Goal: Navigation & Orientation: Find specific page/section

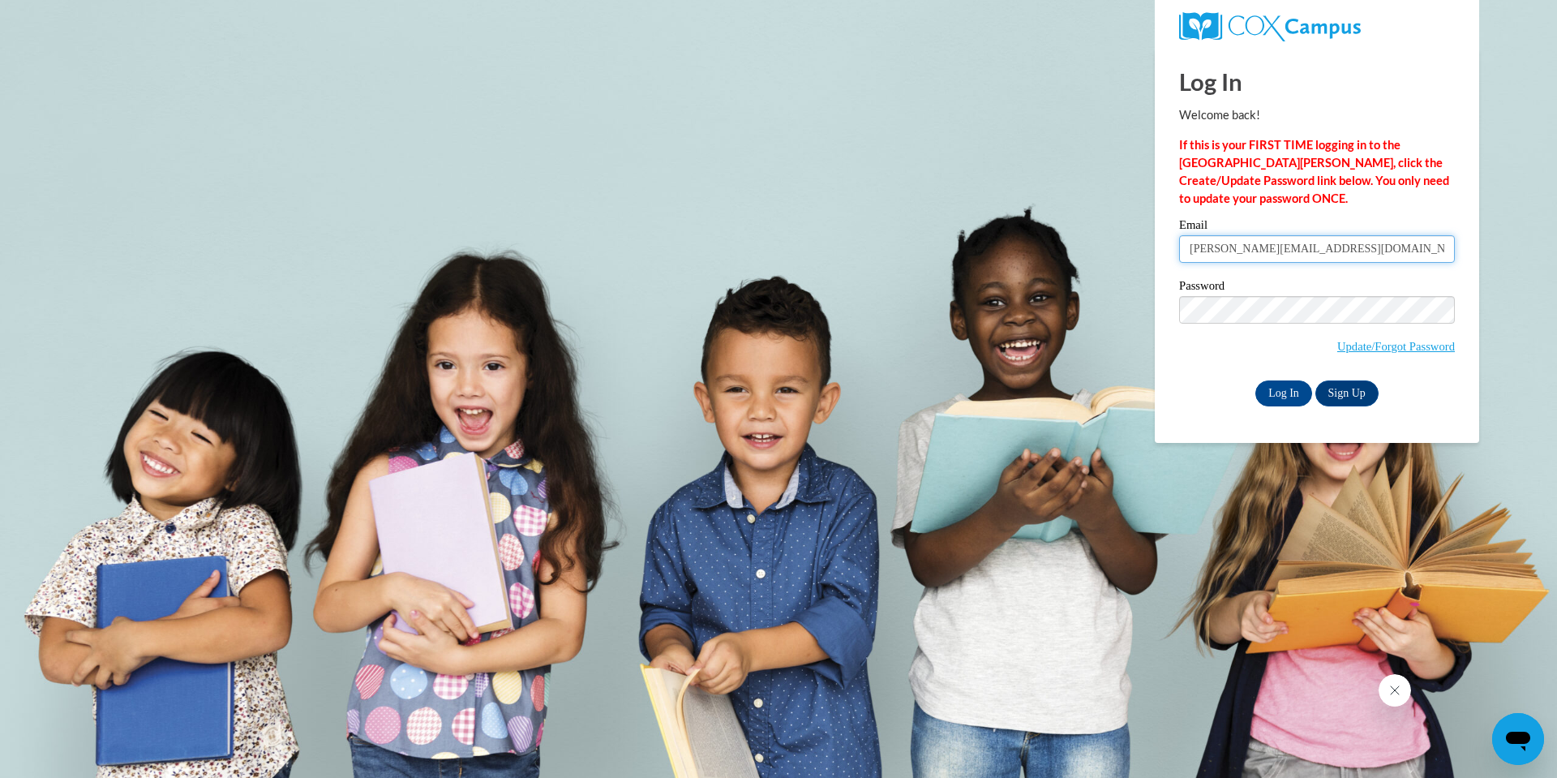
drag, startPoint x: 1322, startPoint y: 248, endPoint x: 1179, endPoint y: 246, distance: 143.5
click at [1179, 246] on input "sejal@thinkingcap.com" at bounding box center [1317, 249] width 276 height 28
paste input "lyons@atlantaspeechschool.org"
click at [1190, 249] on input "slyons@atlantaspeechschool.org" at bounding box center [1317, 249] width 276 height 28
type input "sejal@thinkingcap.com:slyons@atlantaspeechschool.org"
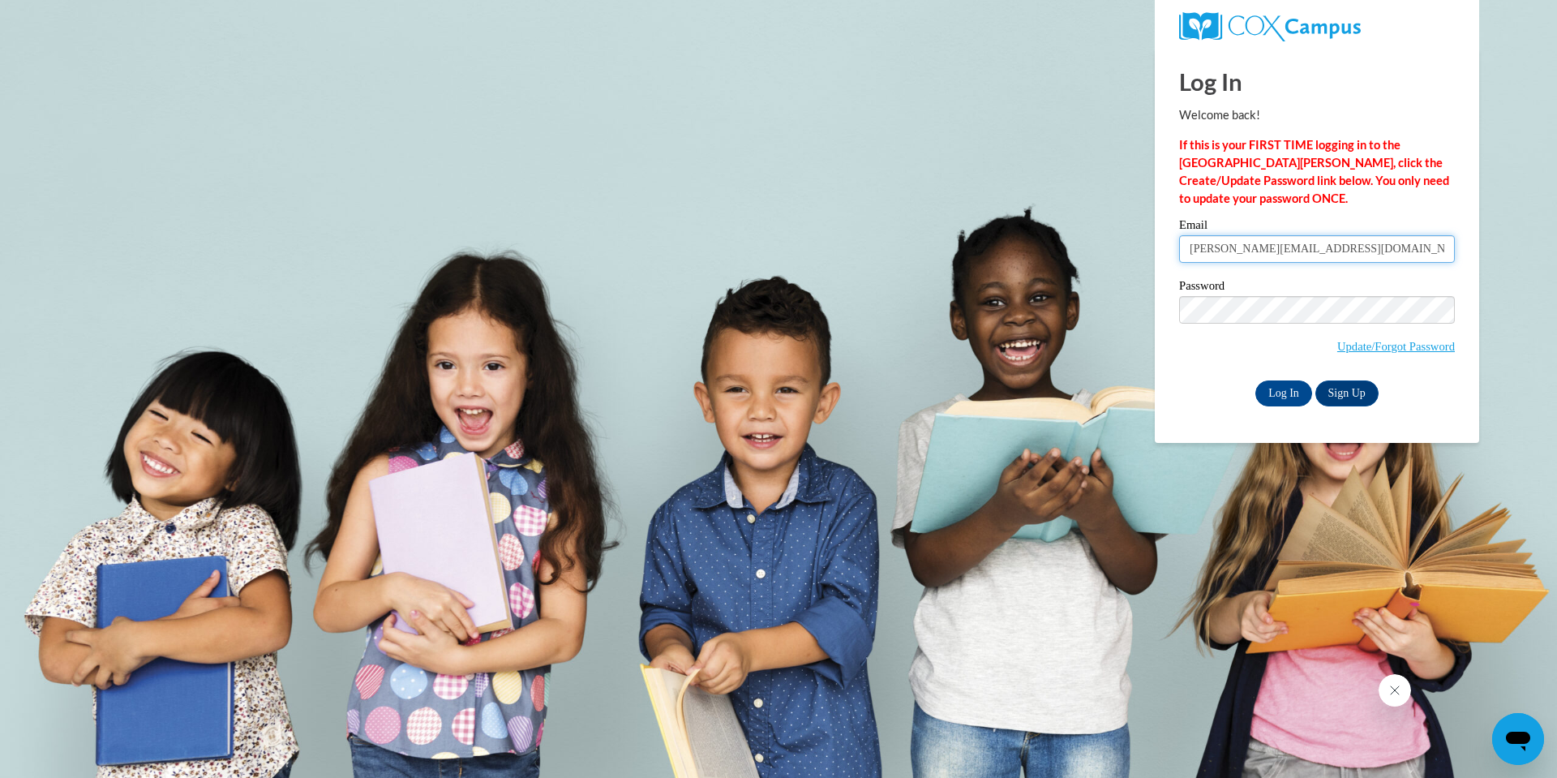
click at [1255, 380] on input "Log In" at bounding box center [1283, 393] width 57 height 26
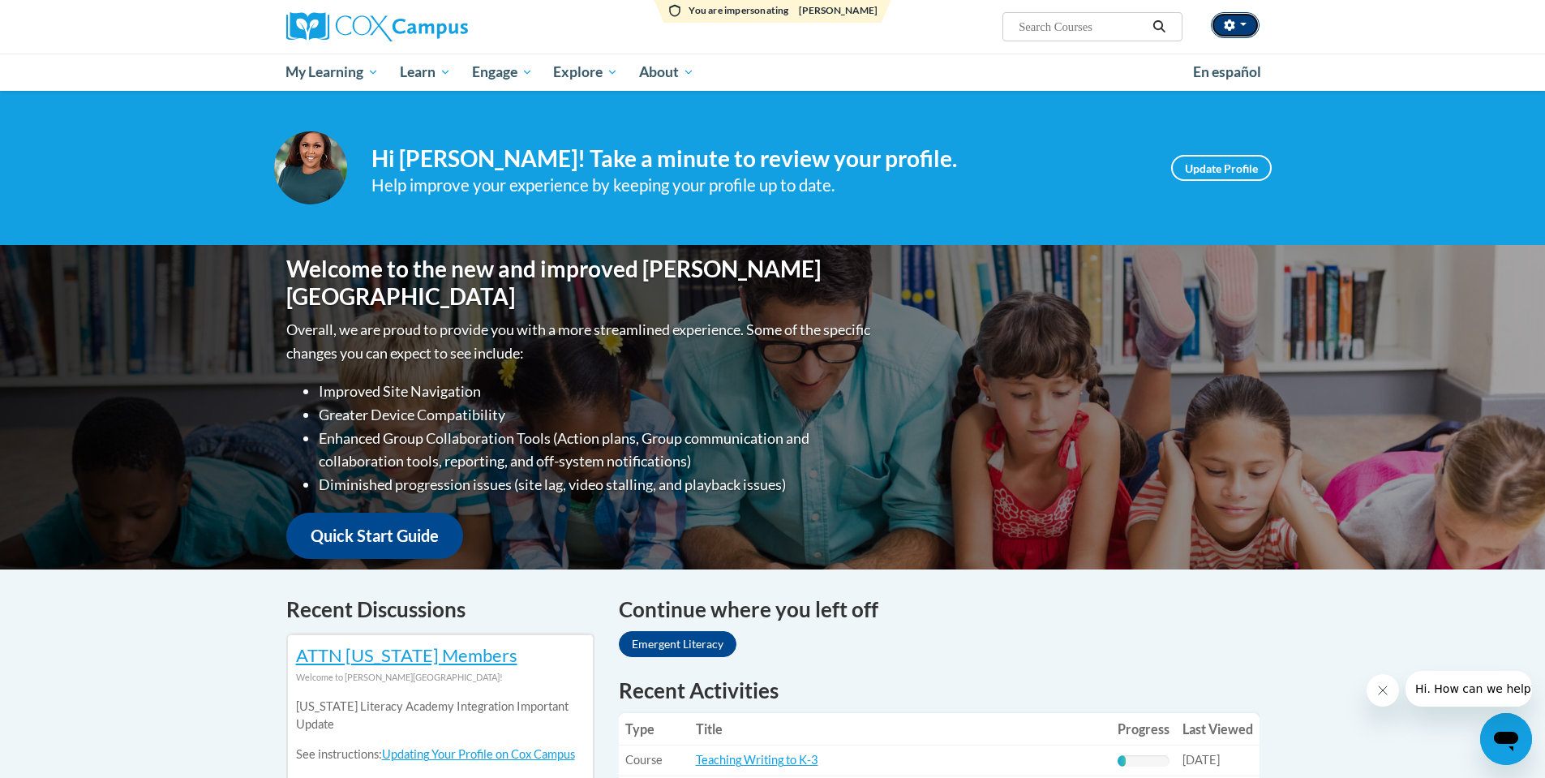
click at [1241, 23] on span "button" at bounding box center [1243, 24] width 6 height 3
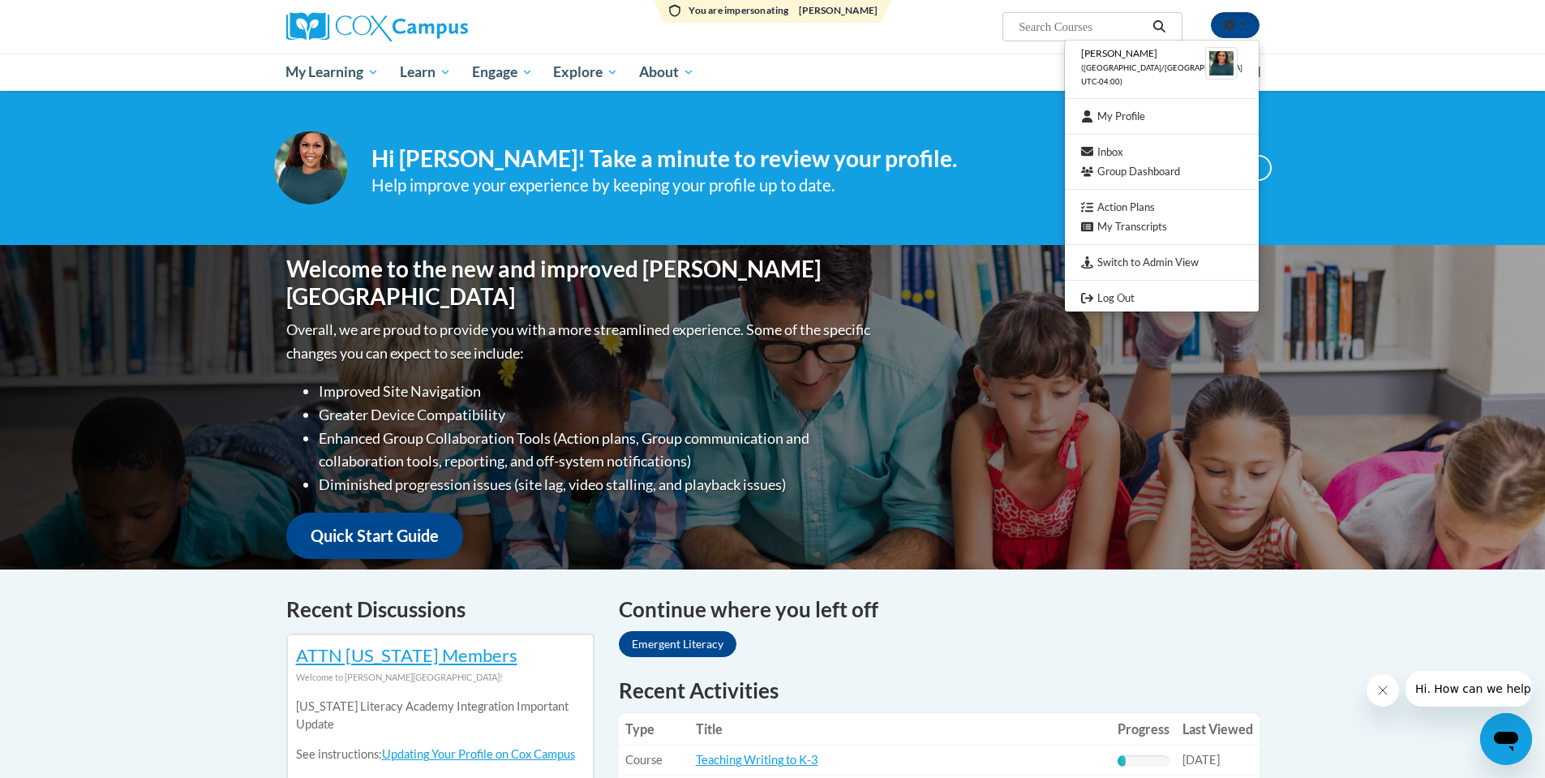
click at [1335, 37] on div "Shonta Lyons (America/Toronto UTC-04:00) My Profile Inbox Group Dashboard Actio…" at bounding box center [772, 45] width 1545 height 91
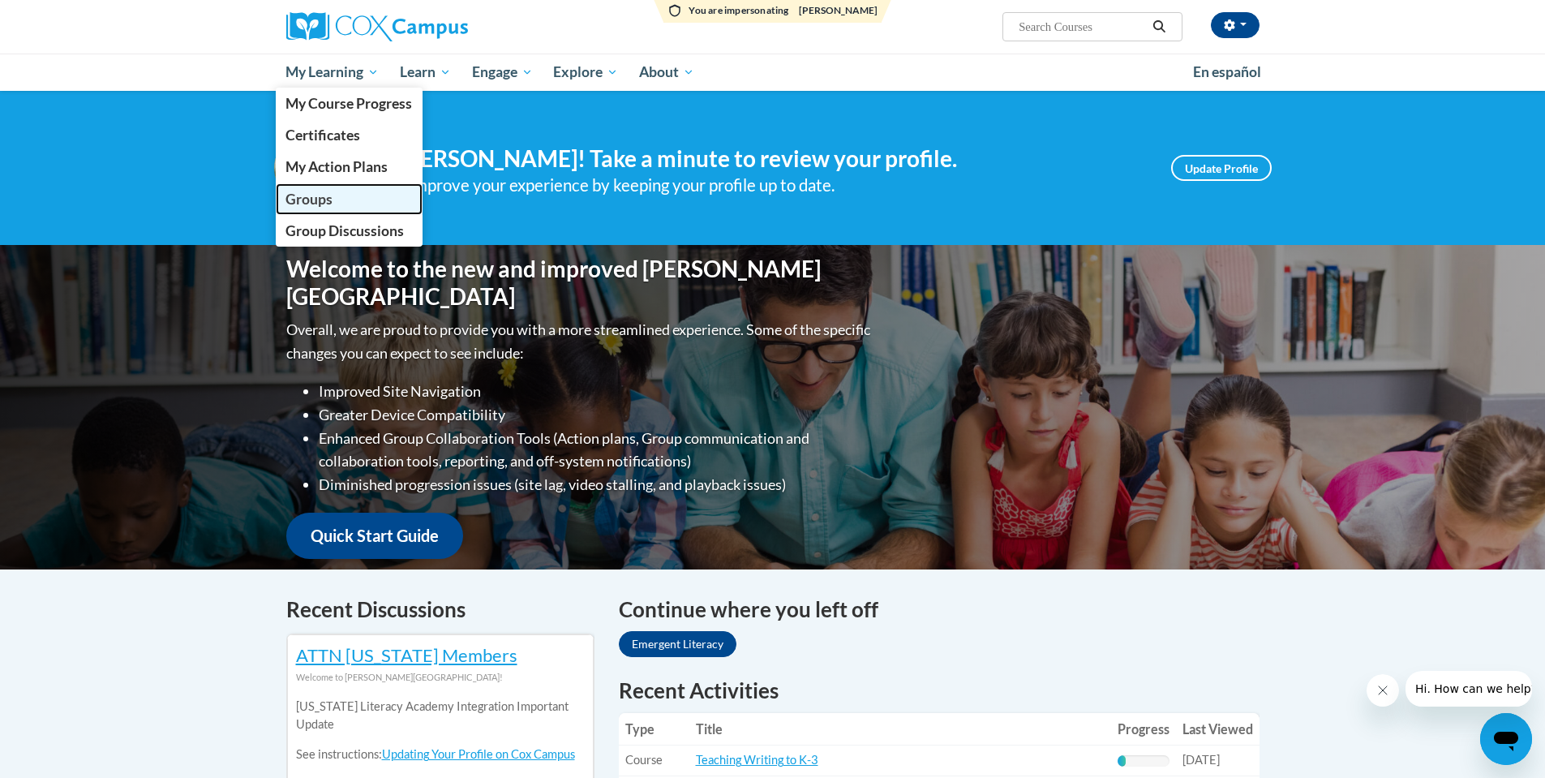
click at [321, 205] on span "Groups" at bounding box center [308, 199] width 47 height 17
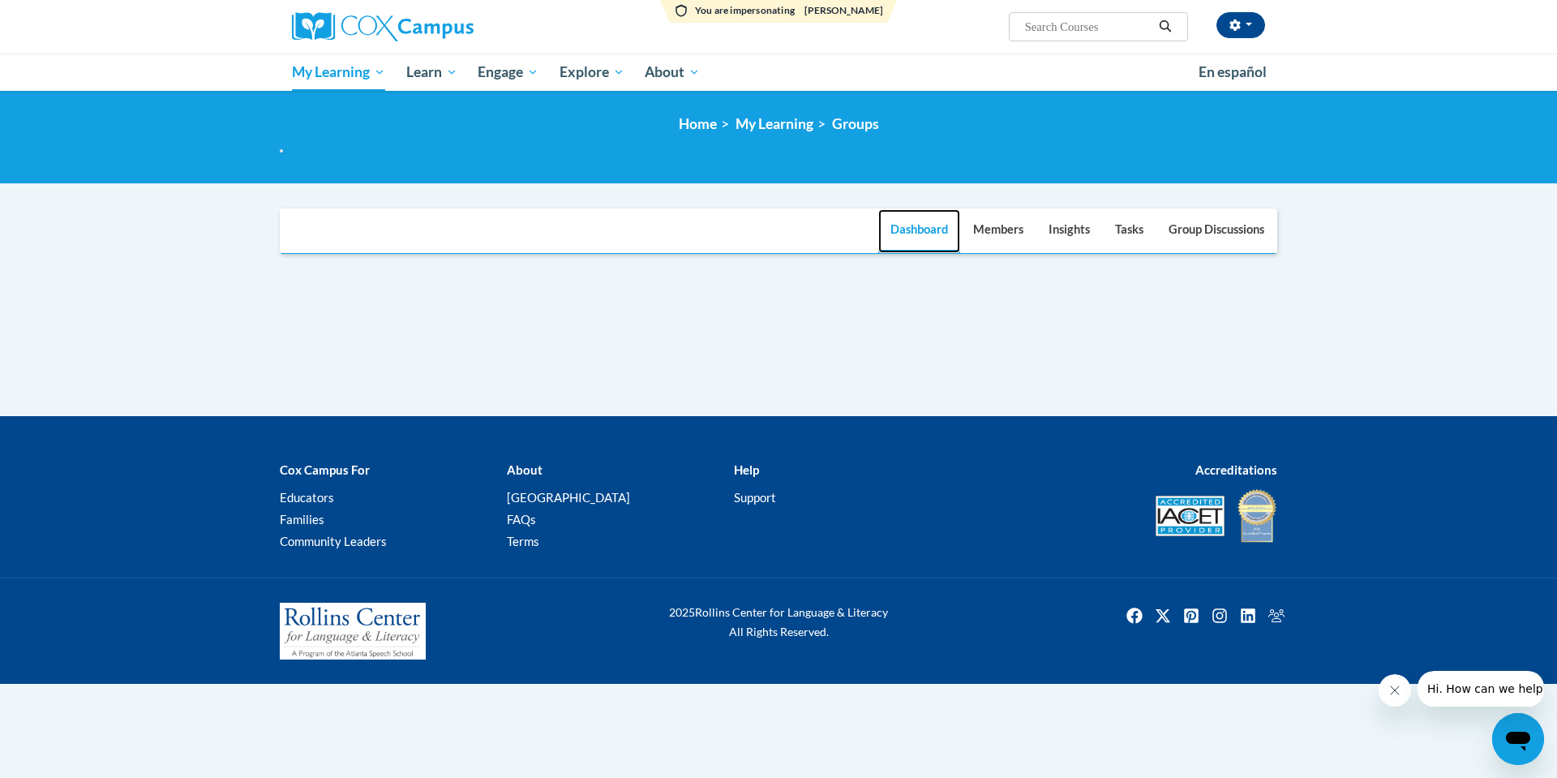
click at [905, 229] on link "Dashboard" at bounding box center [919, 231] width 82 height 44
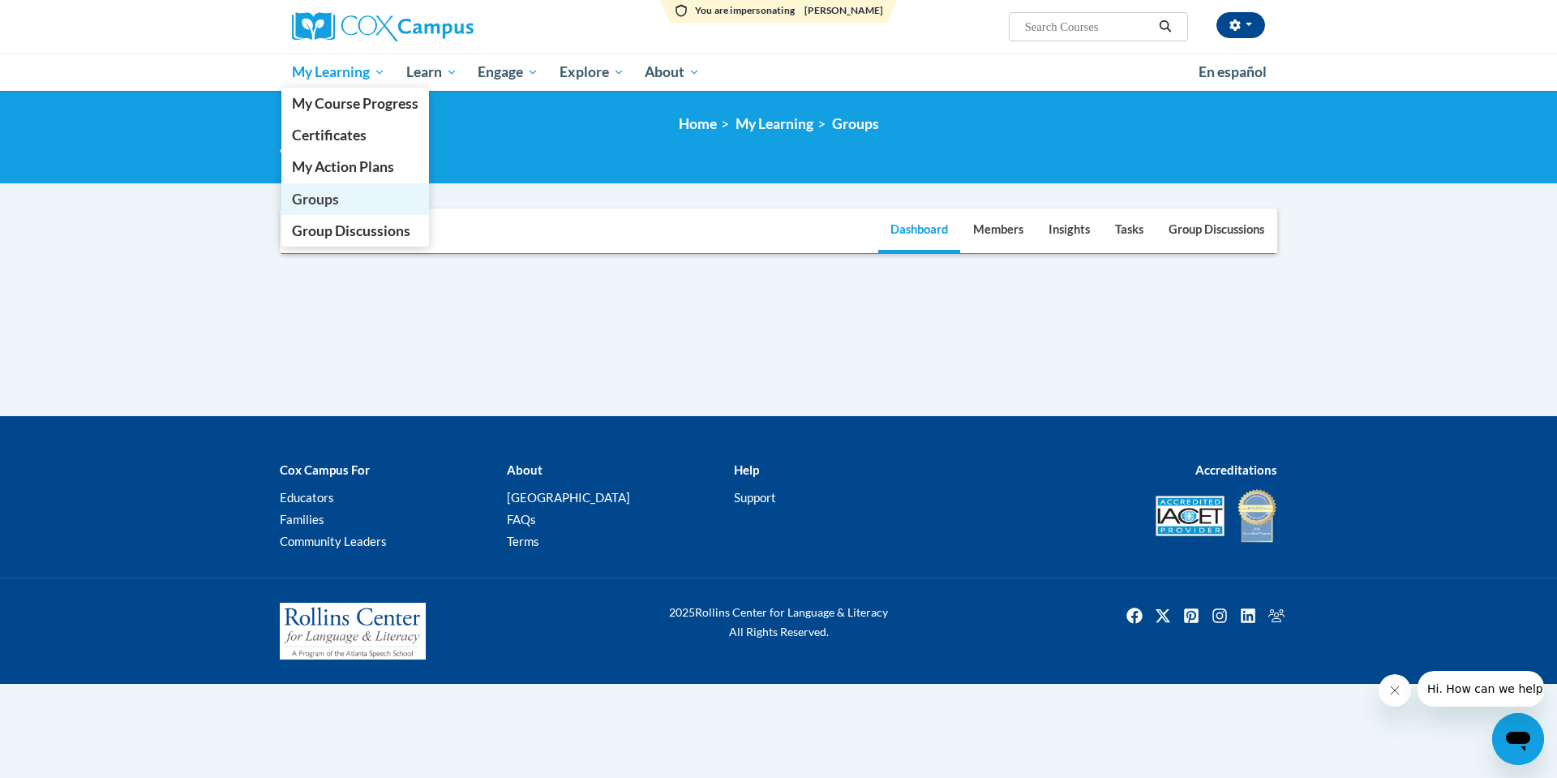
click at [344, 199] on link "Groups" at bounding box center [355, 199] width 148 height 32
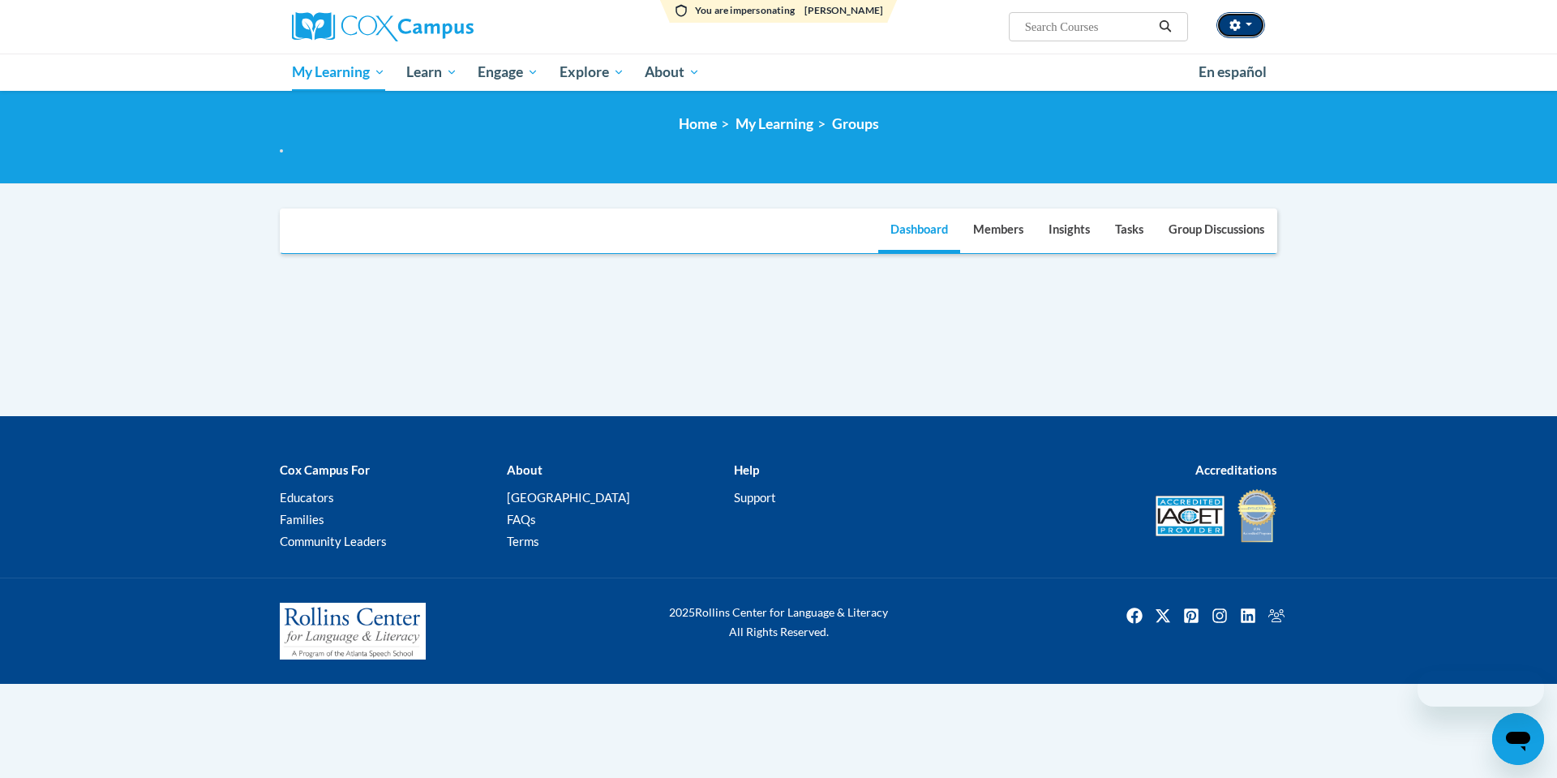
click at [1250, 25] on span "button" at bounding box center [1248, 24] width 6 height 3
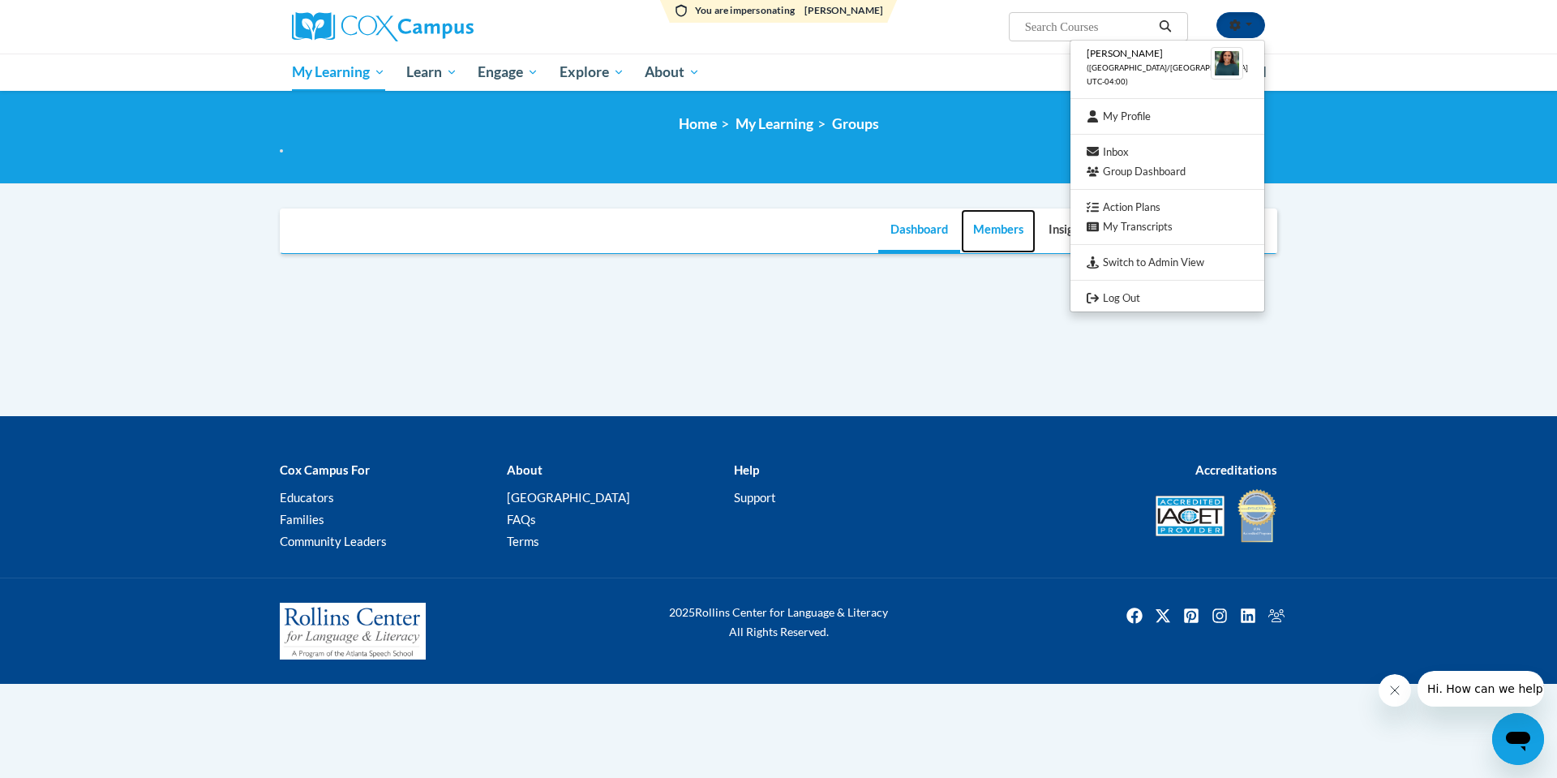
click at [996, 229] on link "Members" at bounding box center [998, 231] width 75 height 44
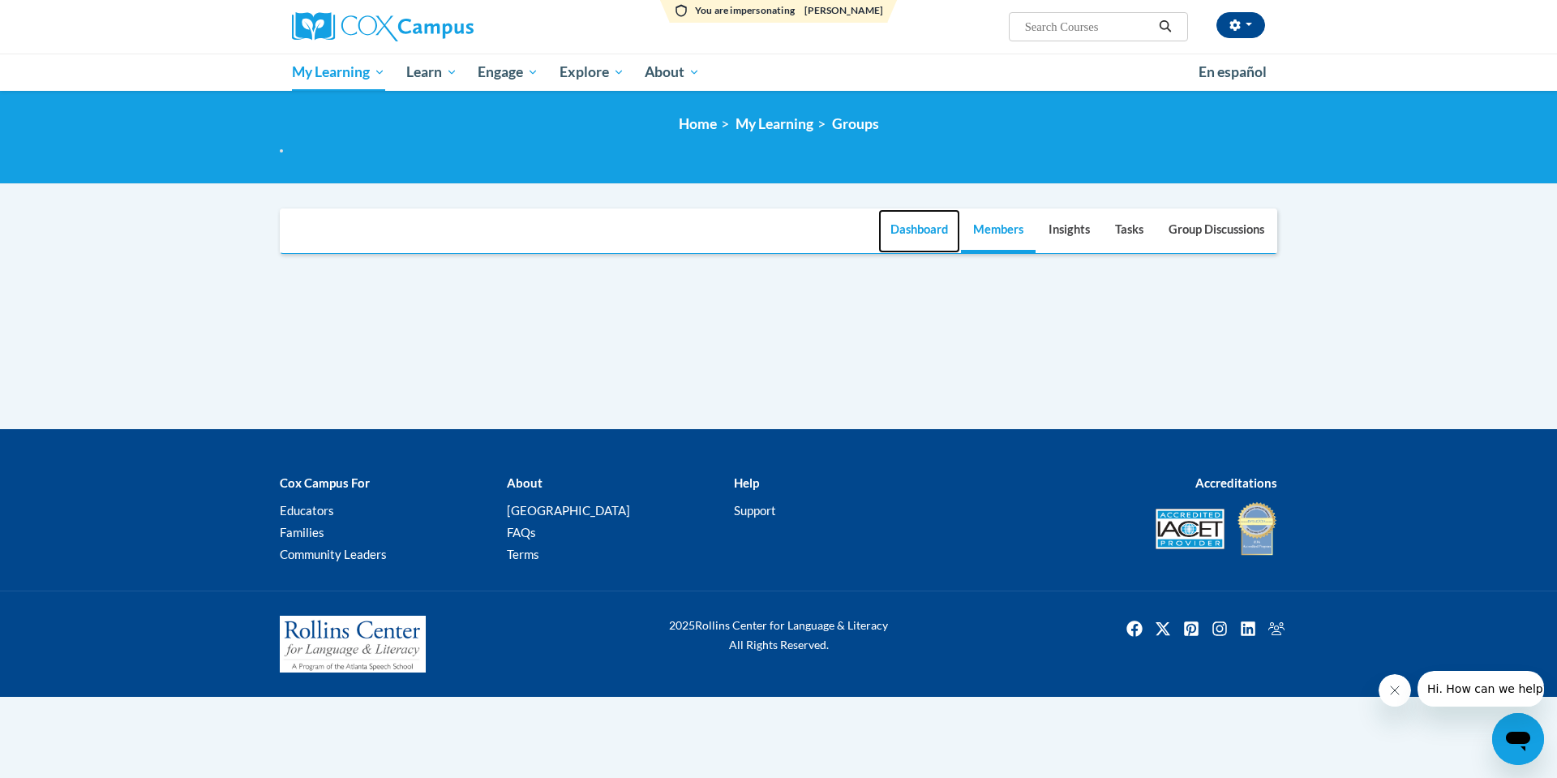
click at [923, 228] on link "Dashboard" at bounding box center [919, 231] width 82 height 44
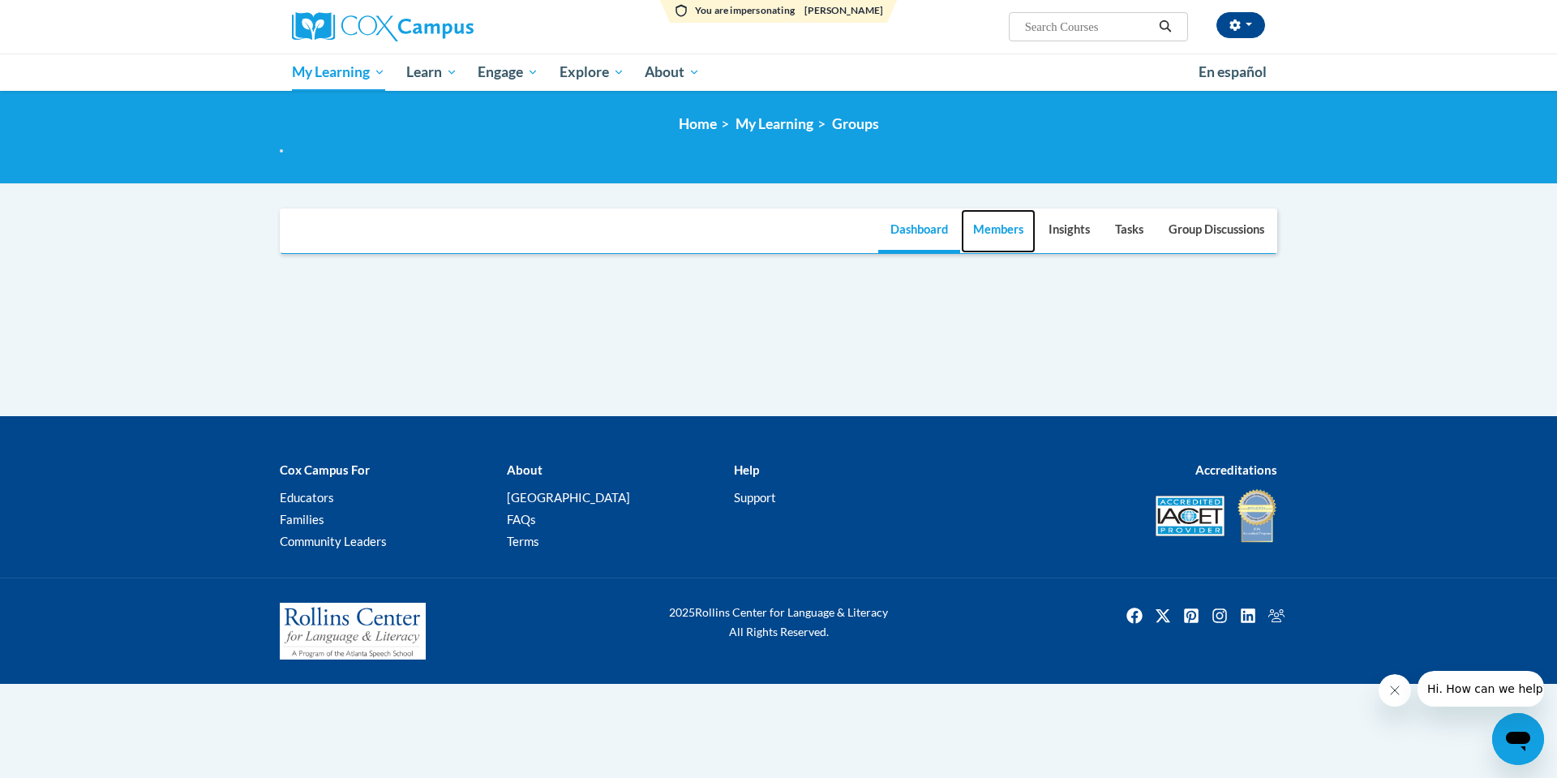
click at [1002, 234] on link "Members" at bounding box center [998, 231] width 75 height 44
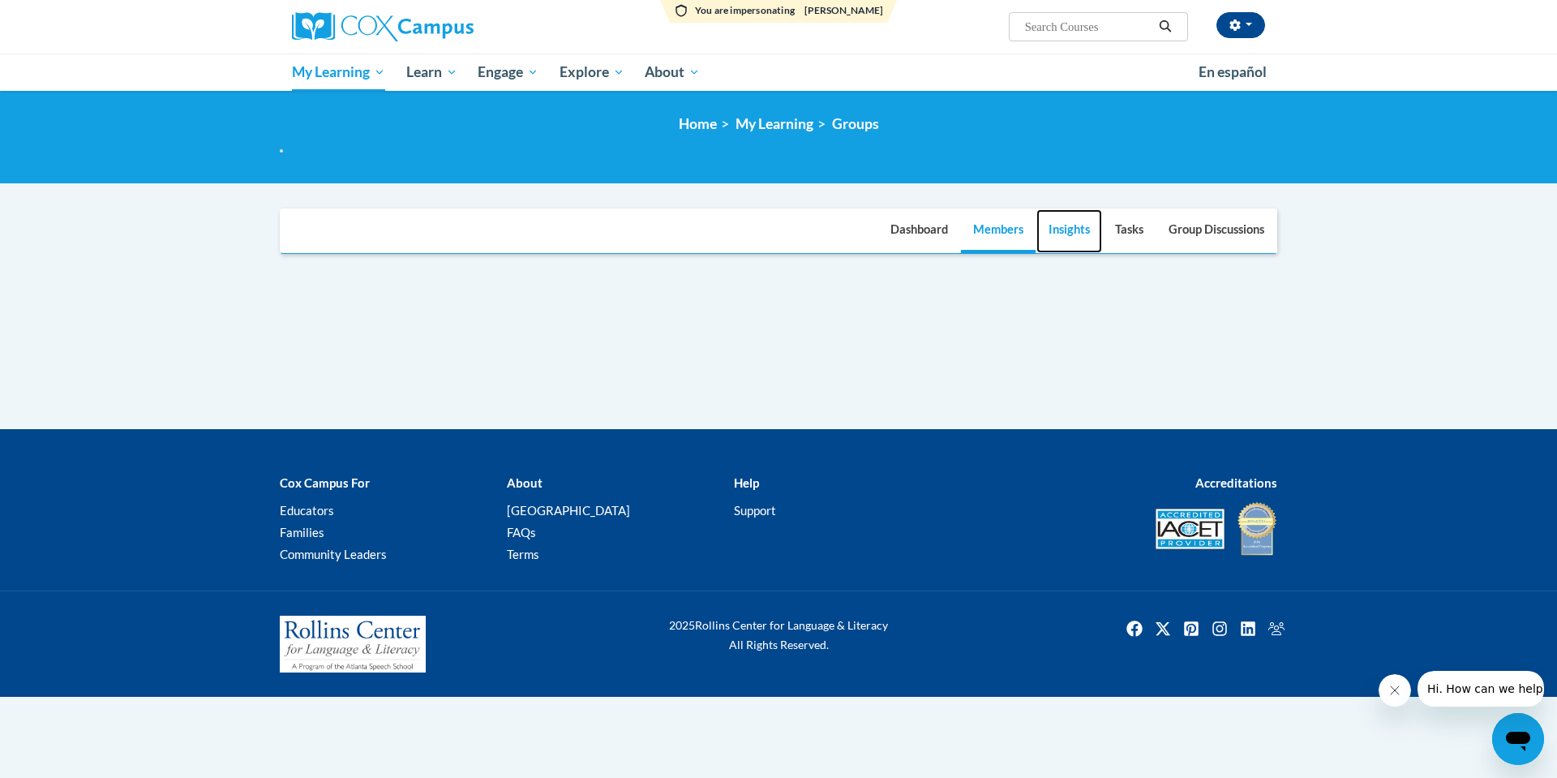
click at [1082, 229] on link "Insights" at bounding box center [1069, 231] width 66 height 44
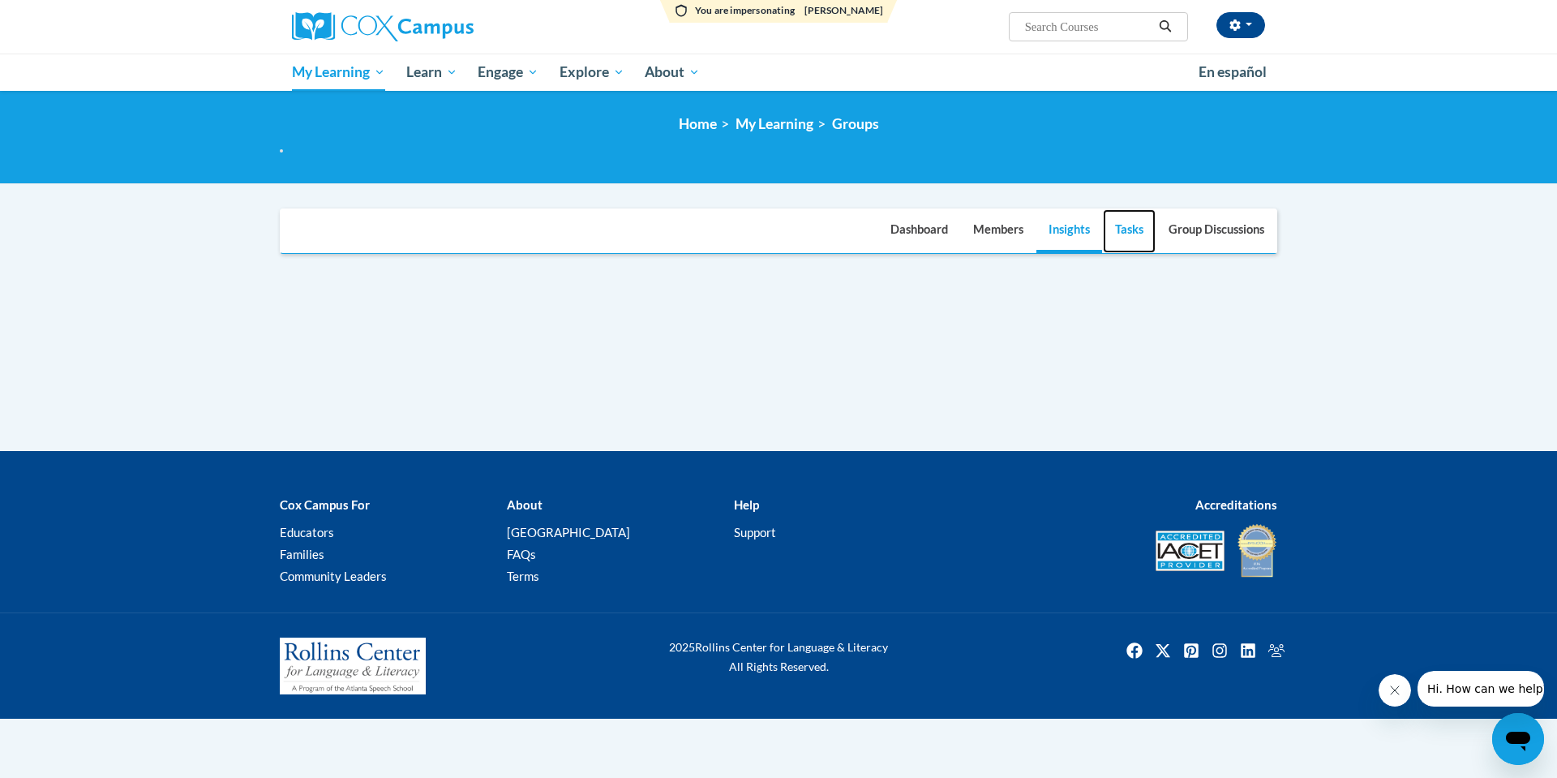
click at [1133, 231] on link "Tasks" at bounding box center [1129, 231] width 53 height 44
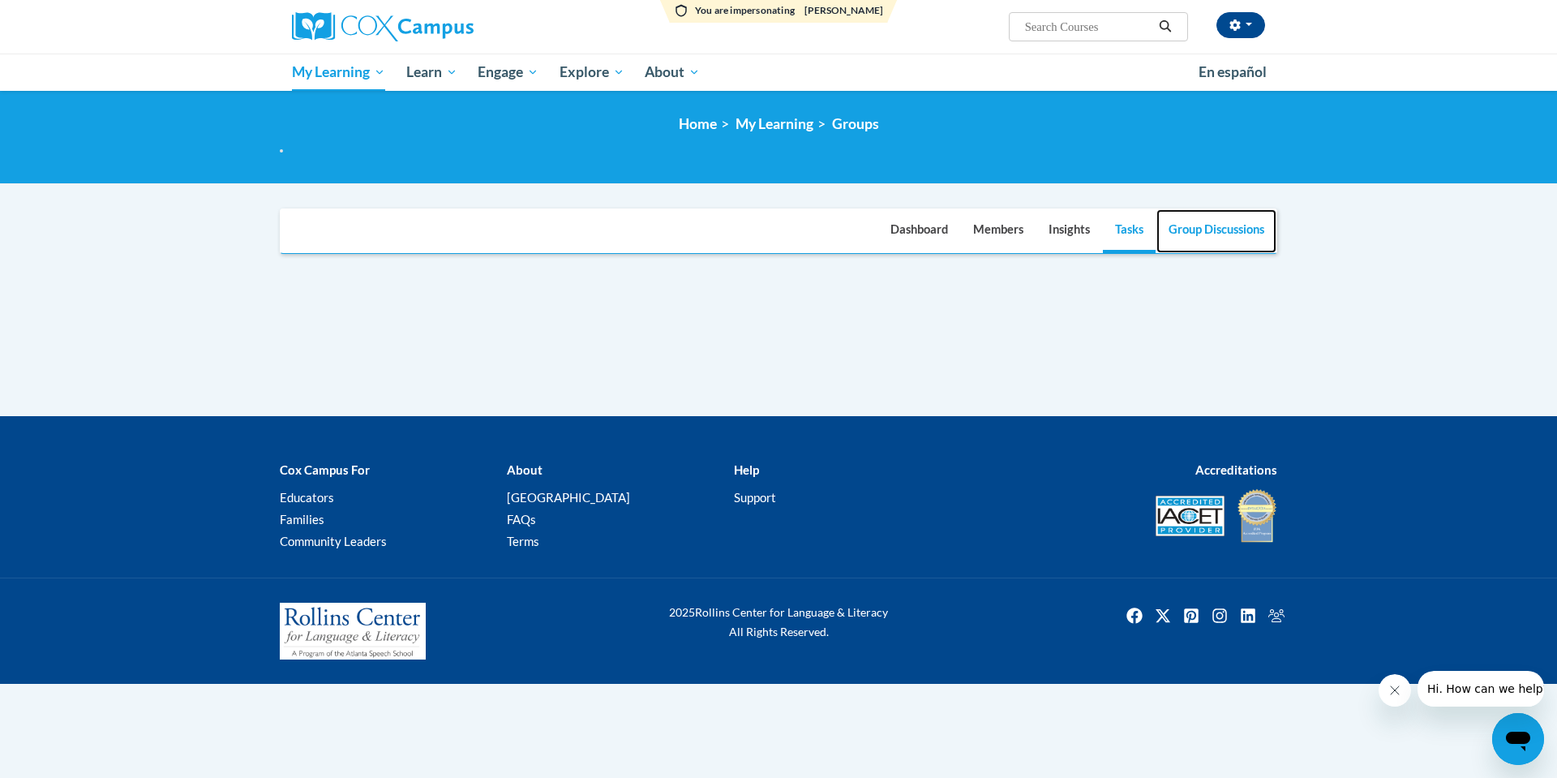
click at [1216, 236] on link "Group Discussions" at bounding box center [1216, 231] width 120 height 44
click at [918, 224] on link "Dashboard" at bounding box center [919, 231] width 82 height 44
click at [1240, 24] on icon "button" at bounding box center [1234, 24] width 11 height 11
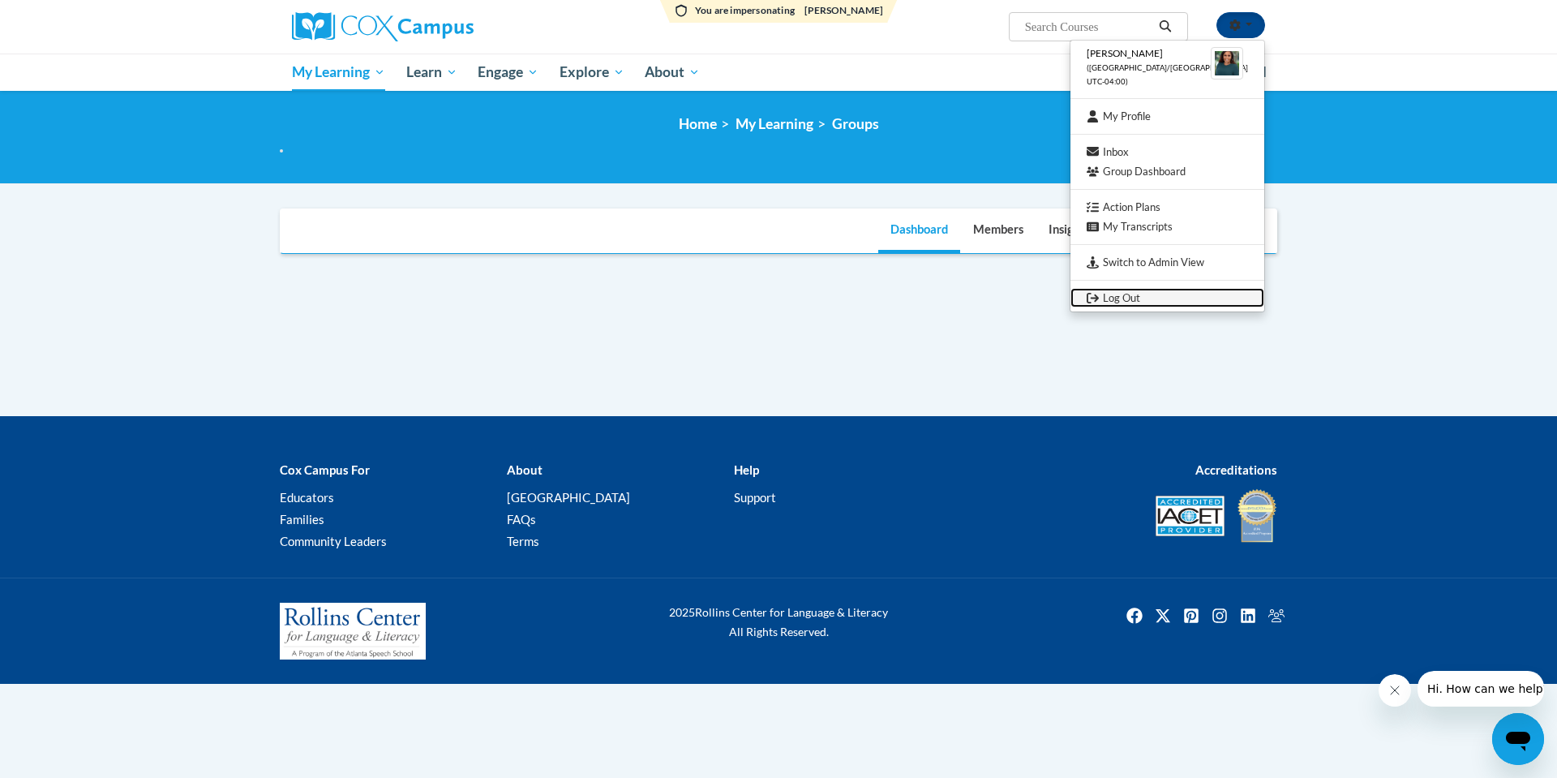
click at [1156, 296] on link "Log Out" at bounding box center [1167, 298] width 194 height 20
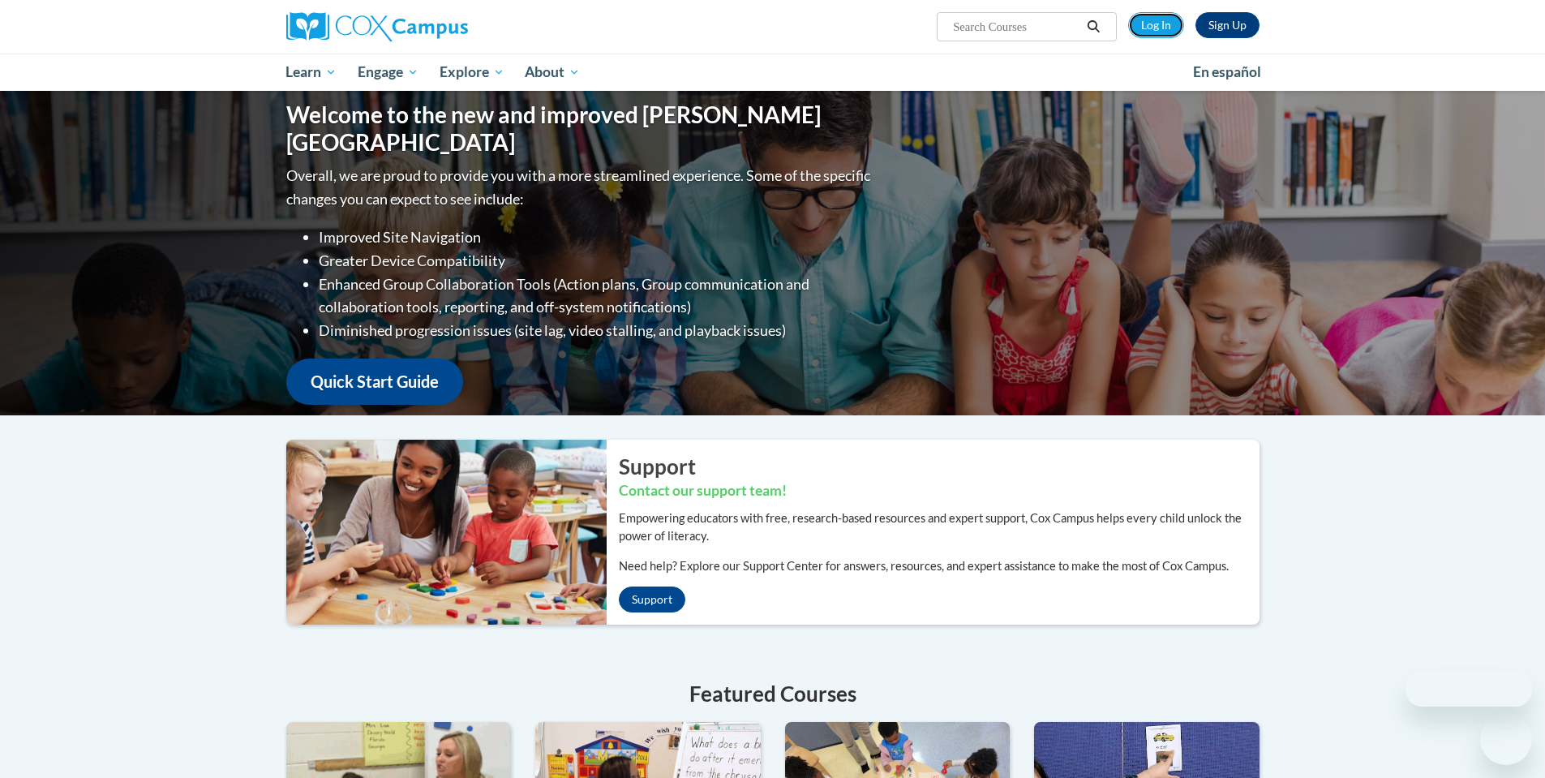
click at [1166, 21] on link "Log In" at bounding box center [1156, 25] width 56 height 26
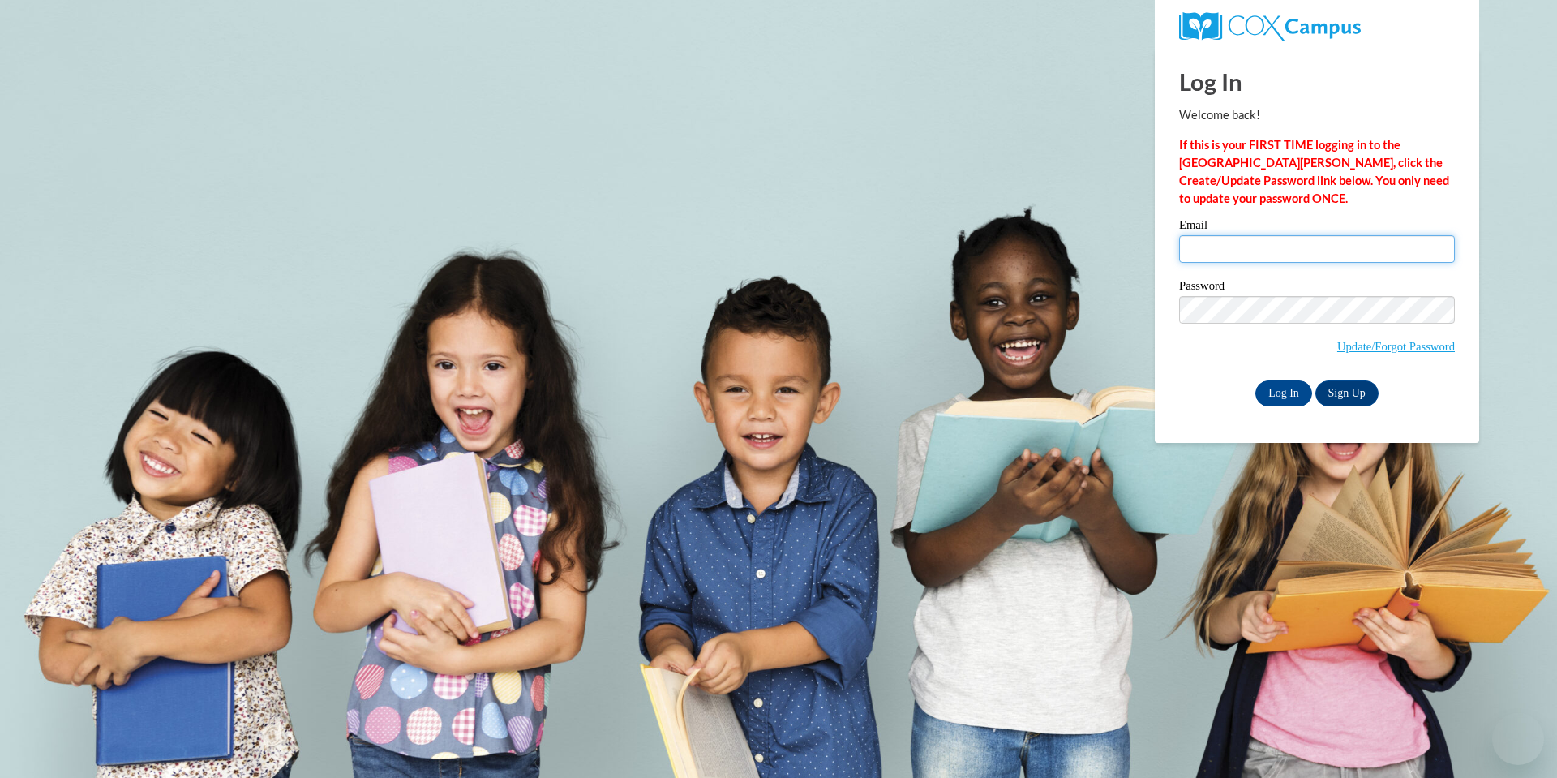
type input "sejal@thinkingcap.com"
click at [1277, 387] on input "Log In" at bounding box center [1283, 393] width 57 height 26
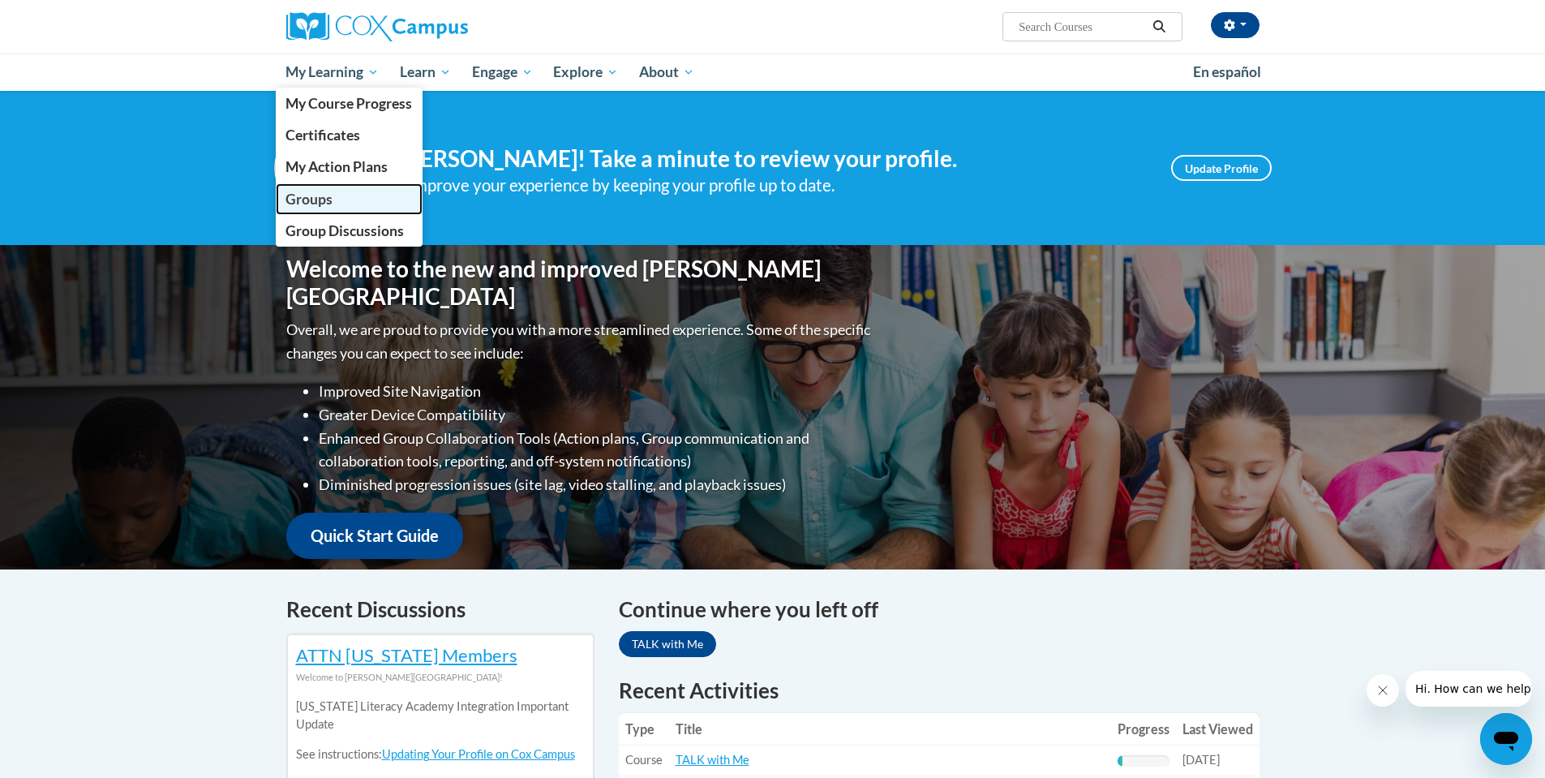
click at [328, 199] on span "Groups" at bounding box center [308, 199] width 47 height 17
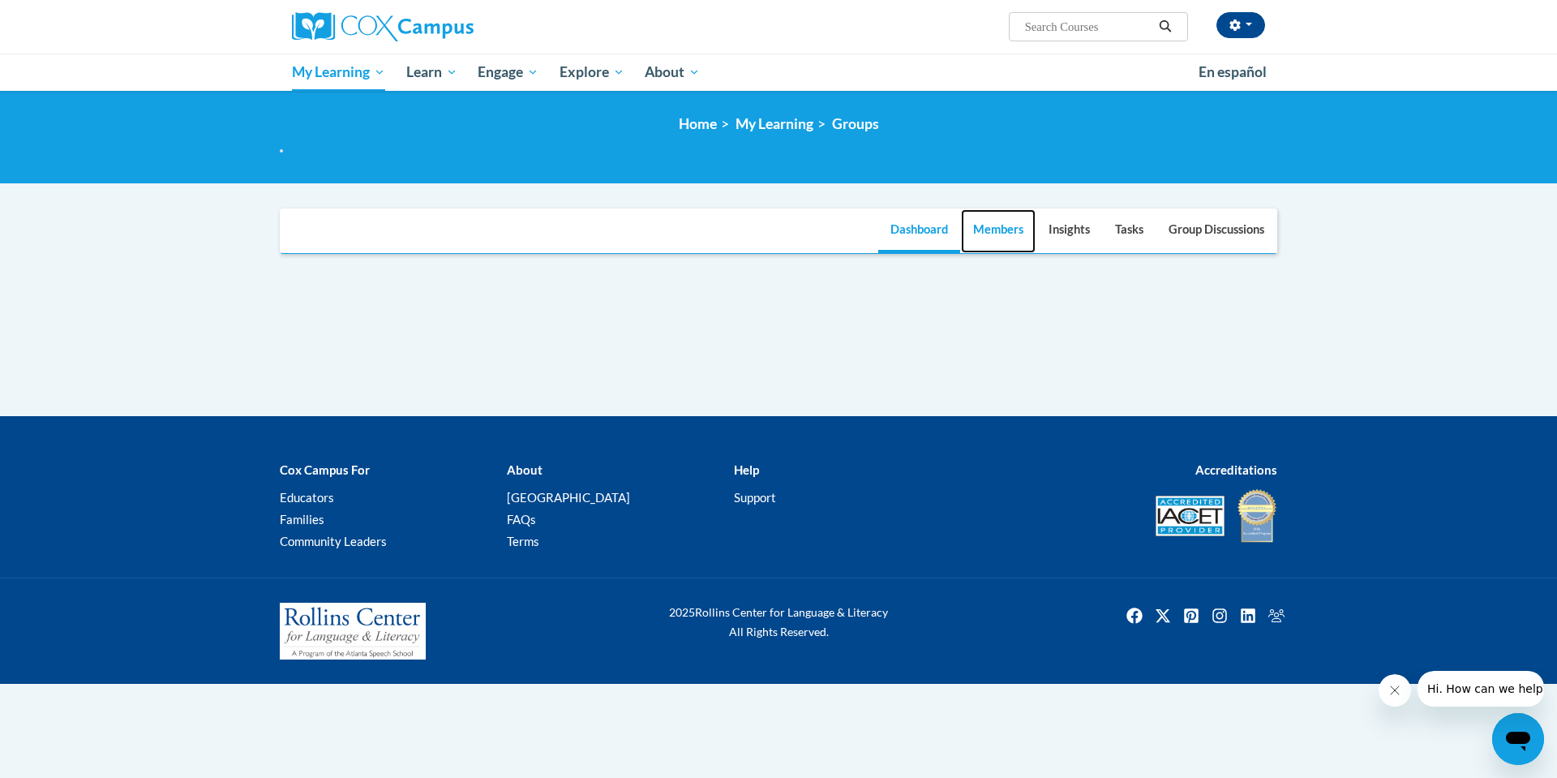
click at [981, 232] on link "Members" at bounding box center [998, 231] width 75 height 44
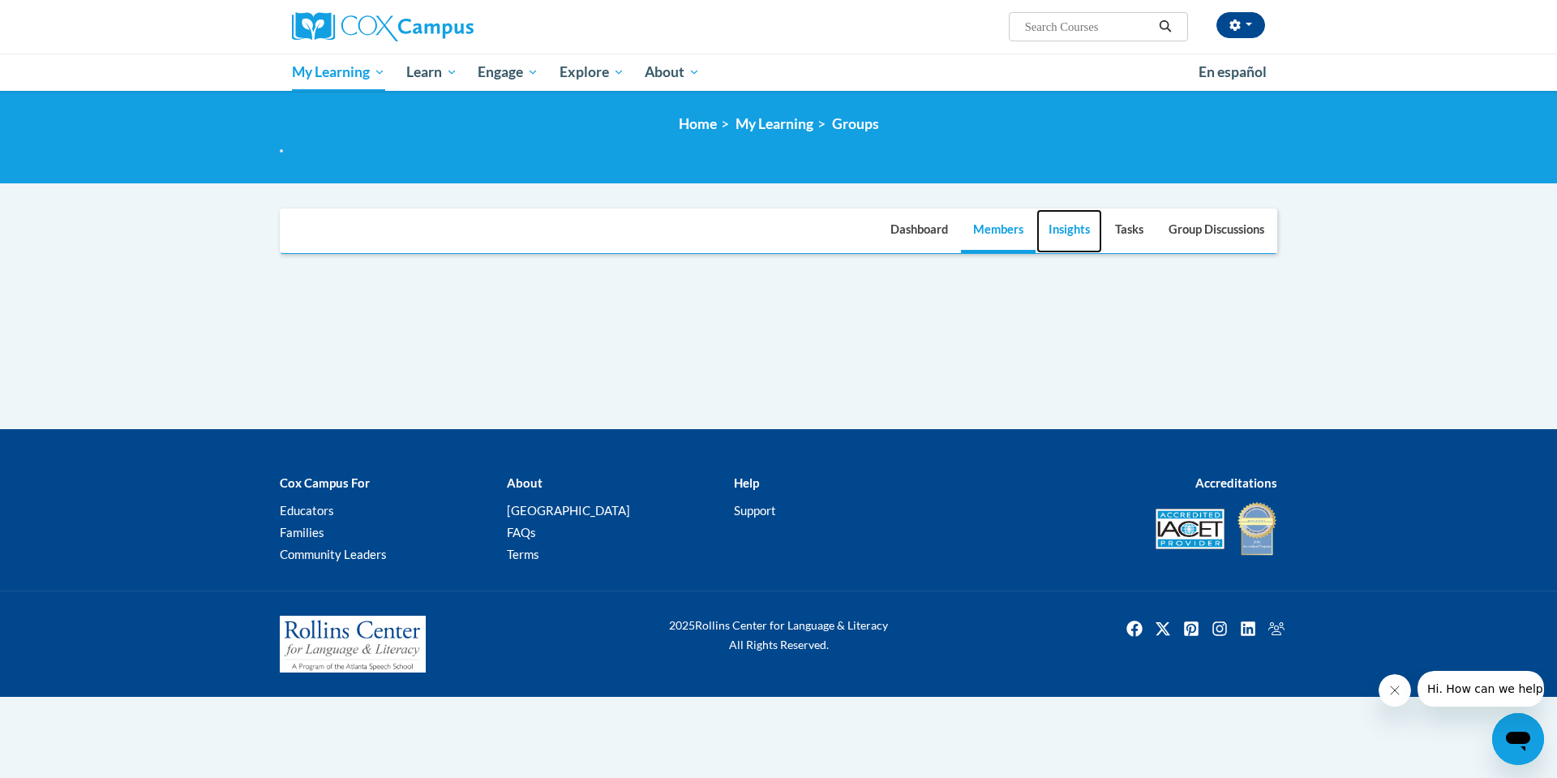
click at [1078, 230] on link "Insights" at bounding box center [1069, 231] width 66 height 44
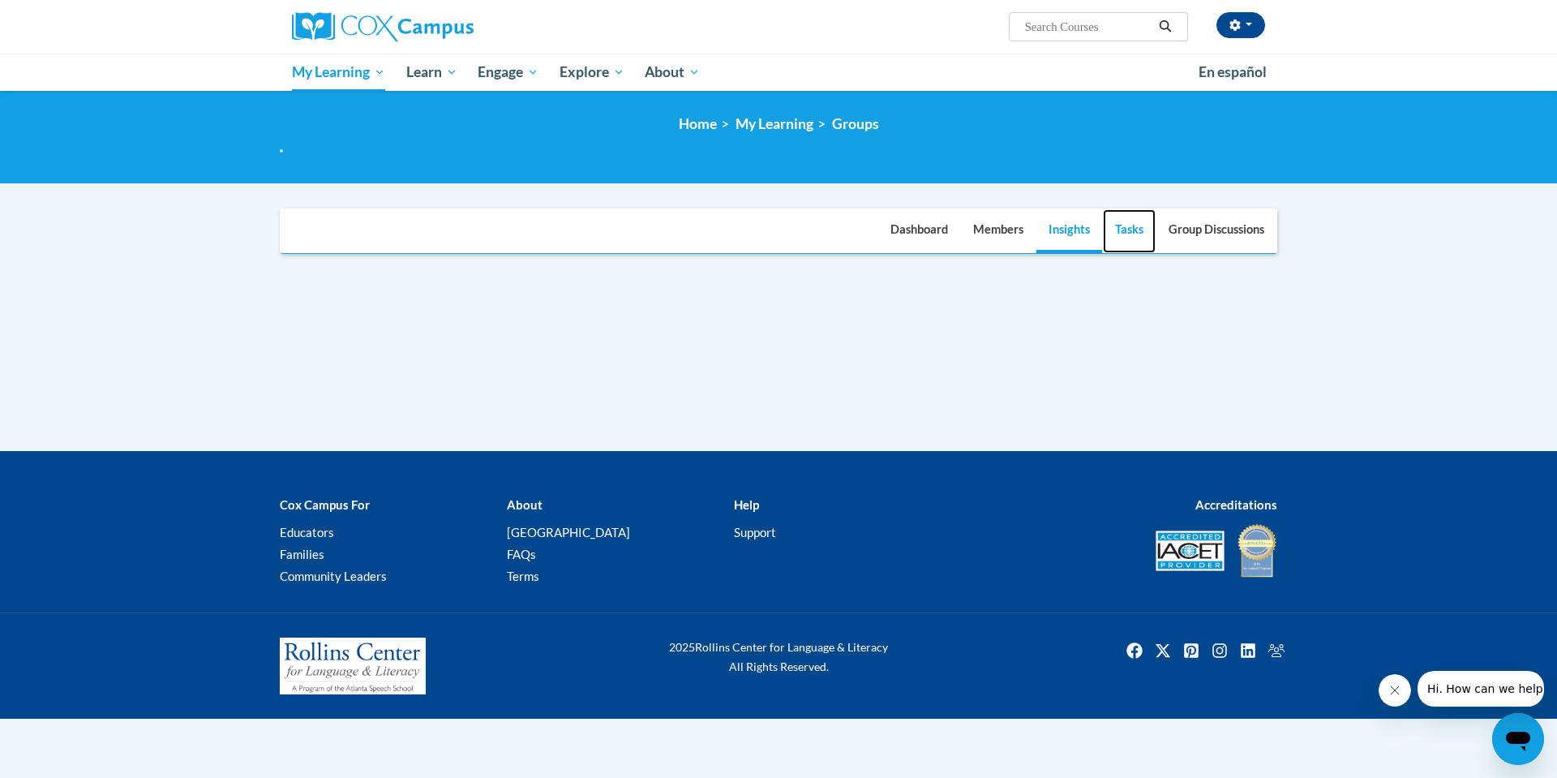
click at [1120, 231] on link "Tasks" at bounding box center [1129, 231] width 53 height 44
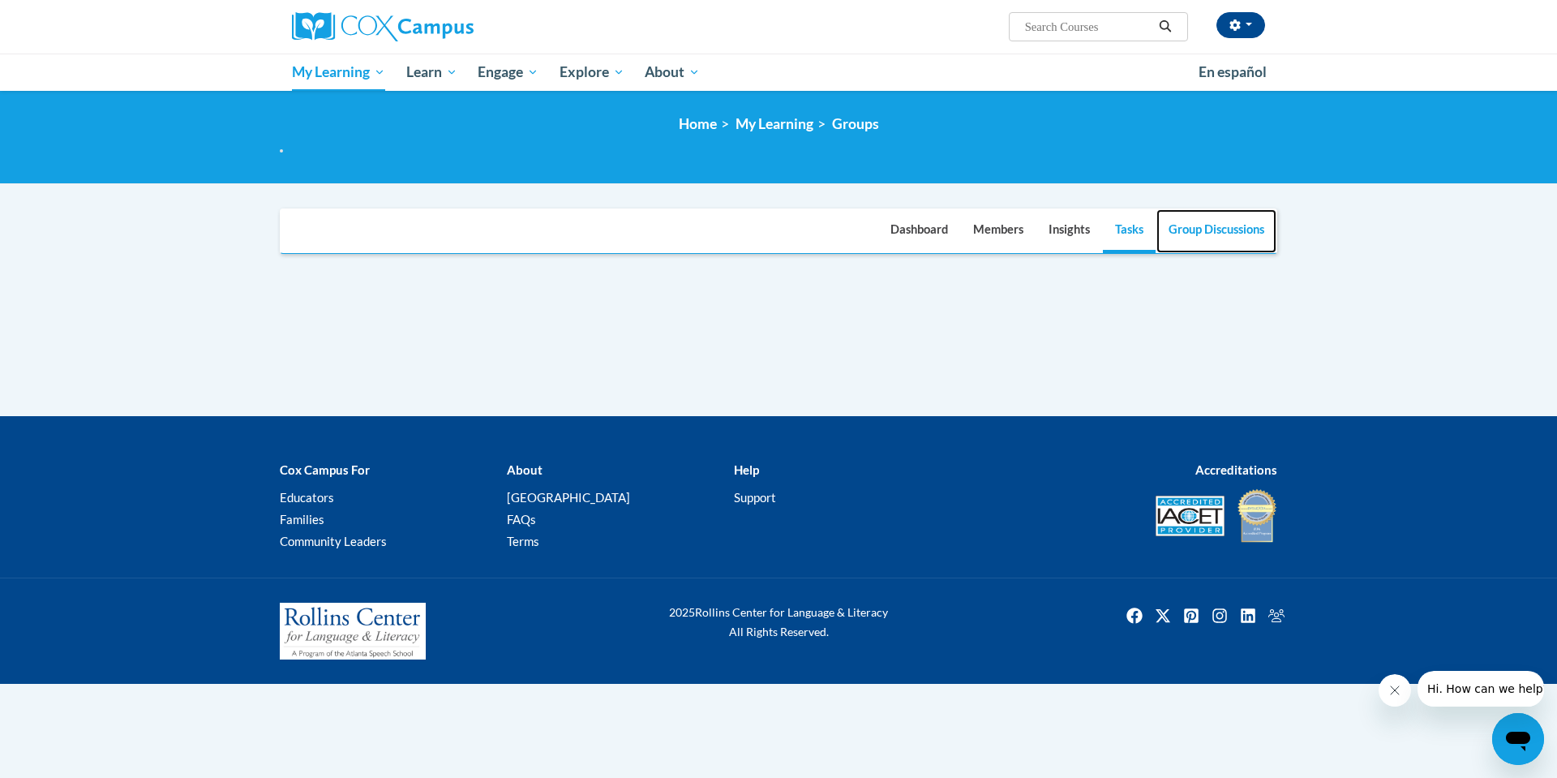
click at [1208, 235] on link "Group Discussions" at bounding box center [1216, 231] width 120 height 44
click at [916, 229] on link "Dashboard" at bounding box center [919, 231] width 82 height 44
